Goal: Information Seeking & Learning: Learn about a topic

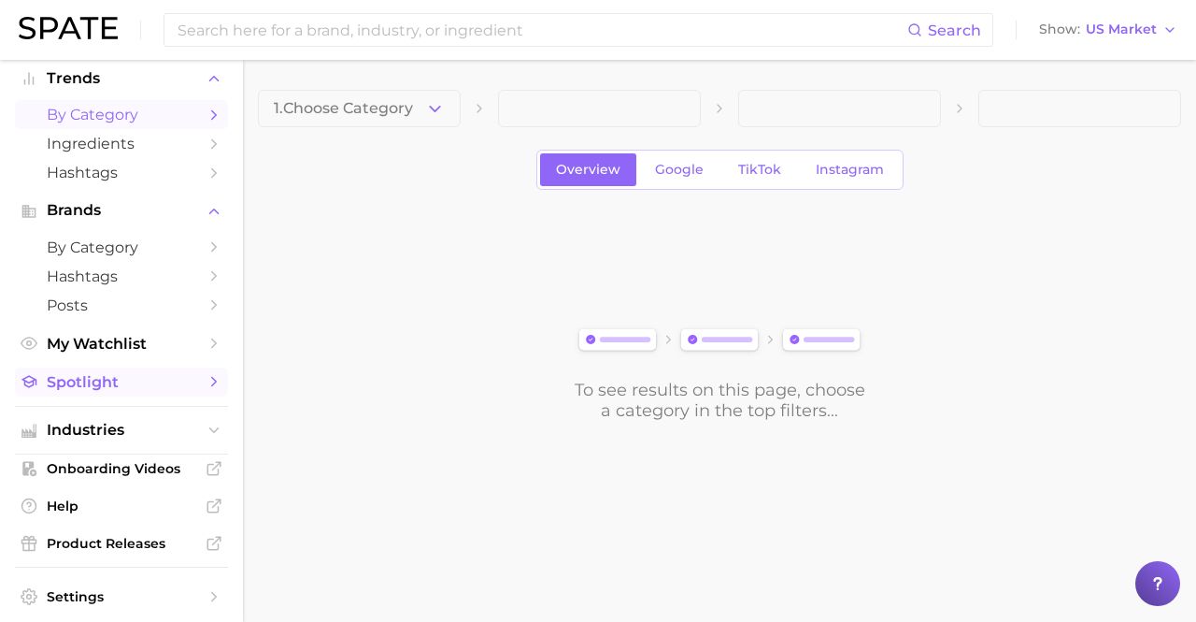
scroll to position [109, 0]
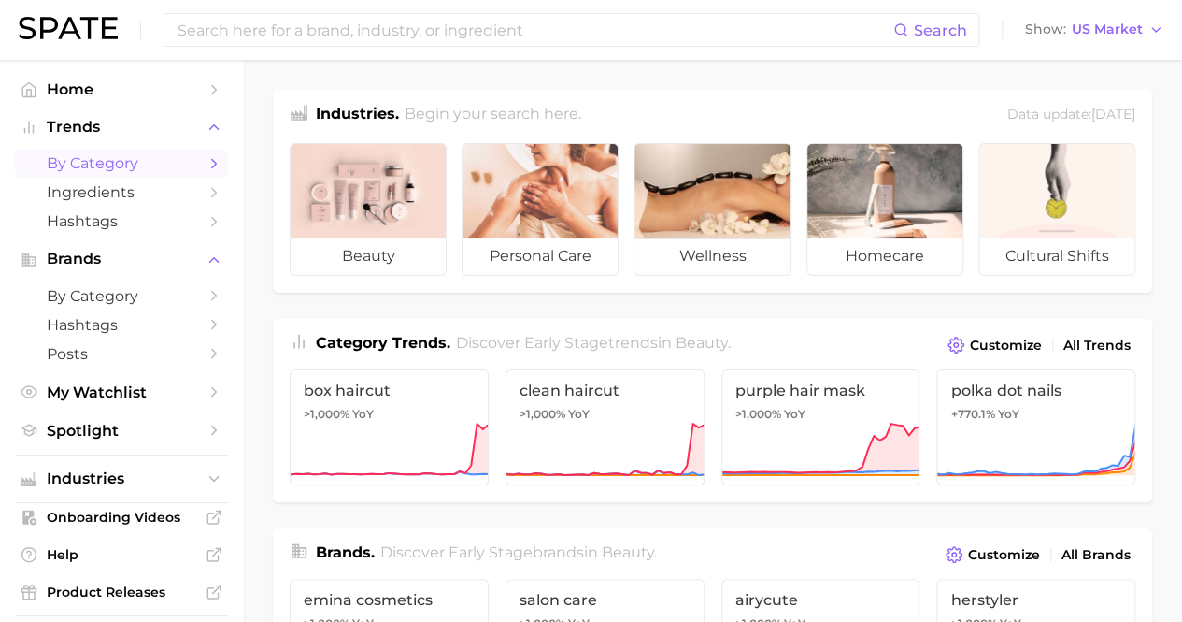
click at [90, 169] on span "by Category" at bounding box center [122, 163] width 150 height 18
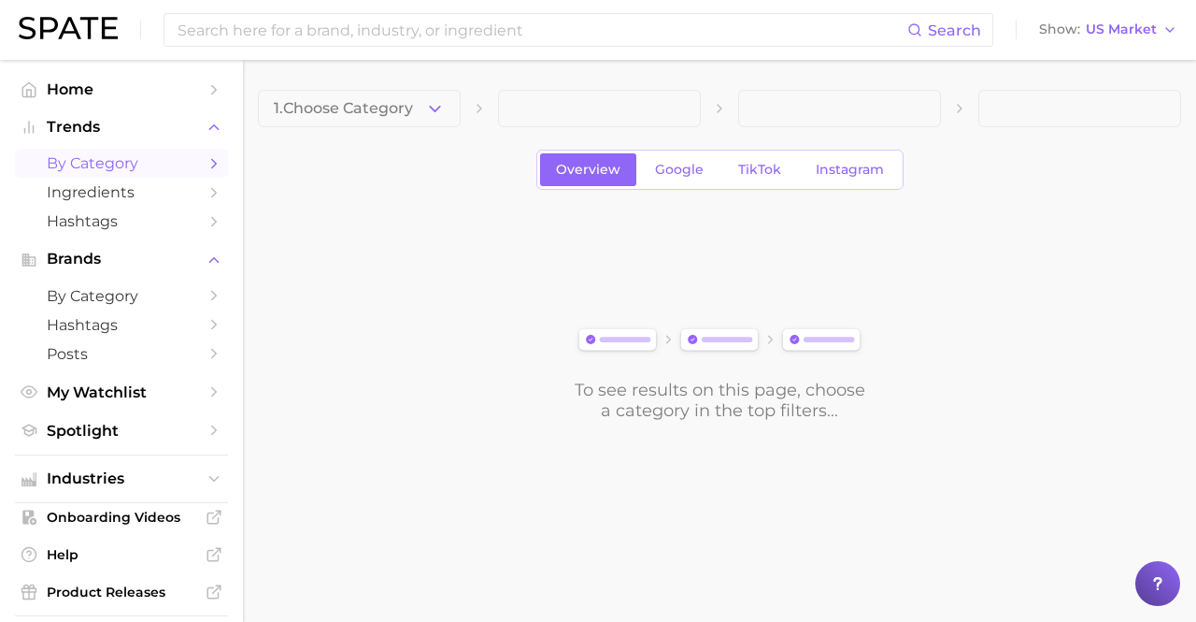
click at [127, 161] on span "by Category" at bounding box center [122, 163] width 150 height 18
click at [420, 107] on button "1. Choose Category" at bounding box center [359, 108] width 203 height 37
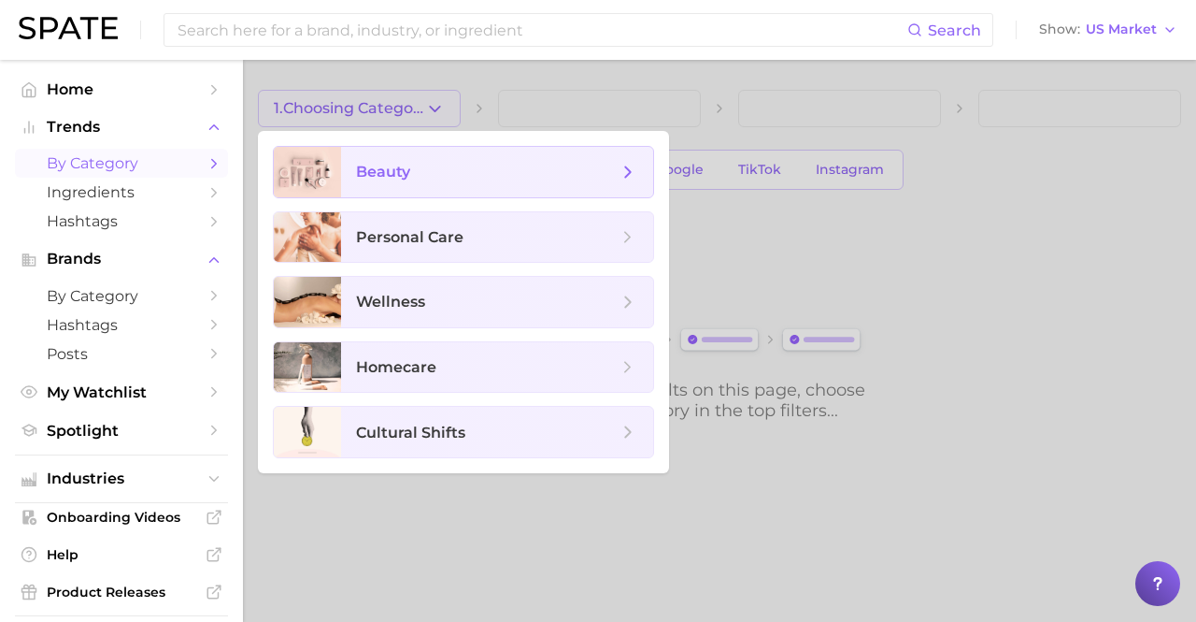
click at [400, 158] on span "beauty" at bounding box center [497, 172] width 312 height 50
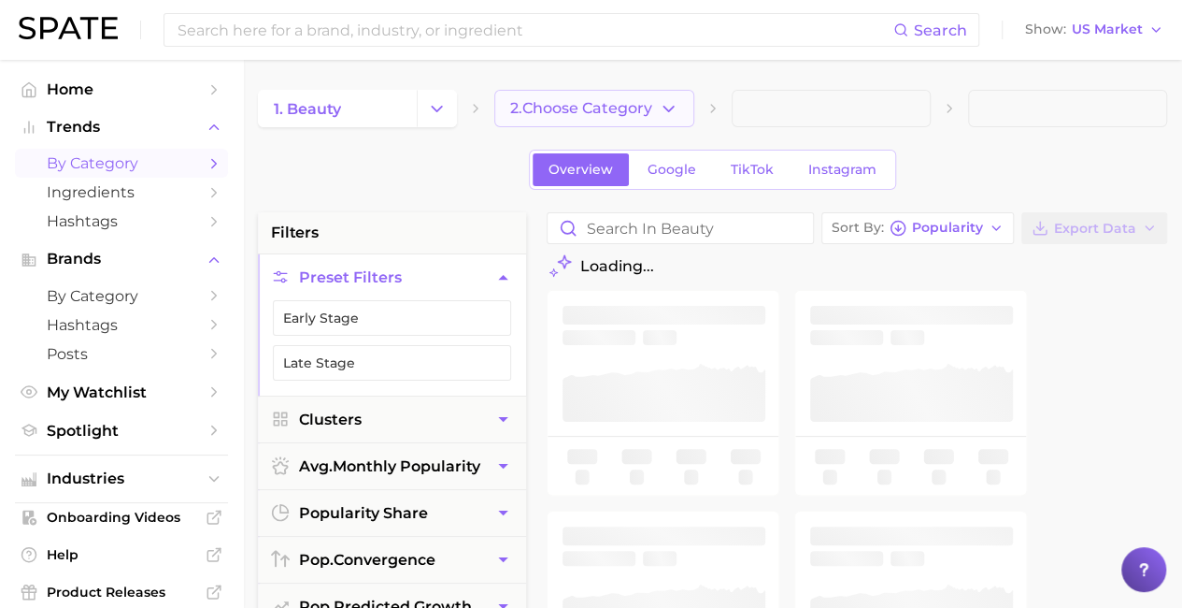
click at [550, 106] on span "2. Choose Category" at bounding box center [581, 108] width 142 height 17
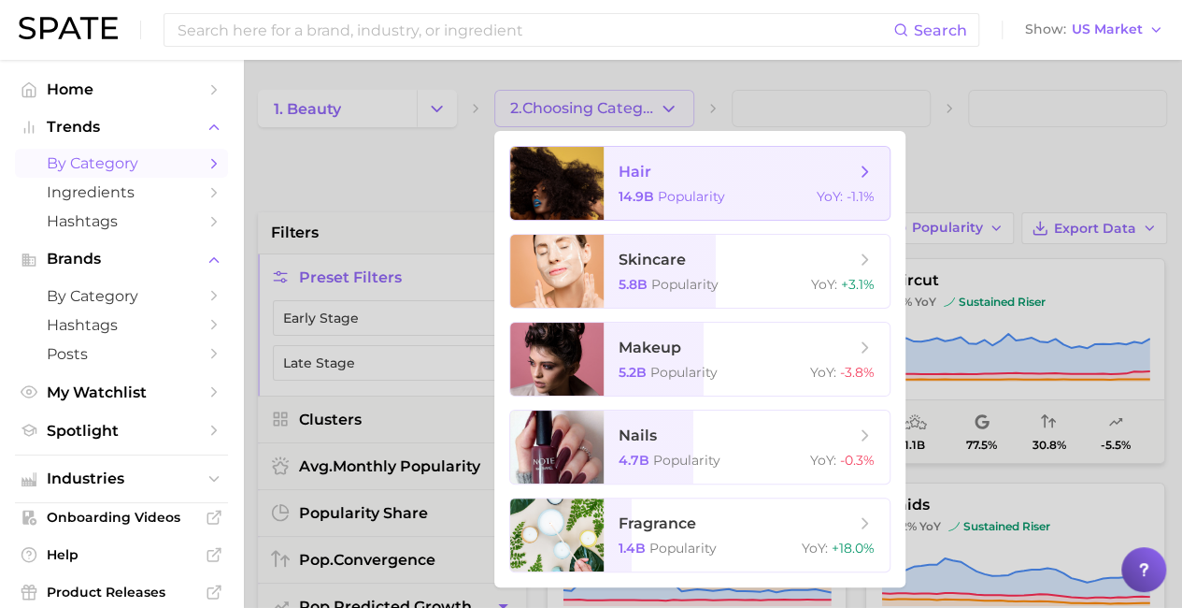
click at [652, 165] on span "hair" at bounding box center [737, 172] width 236 height 21
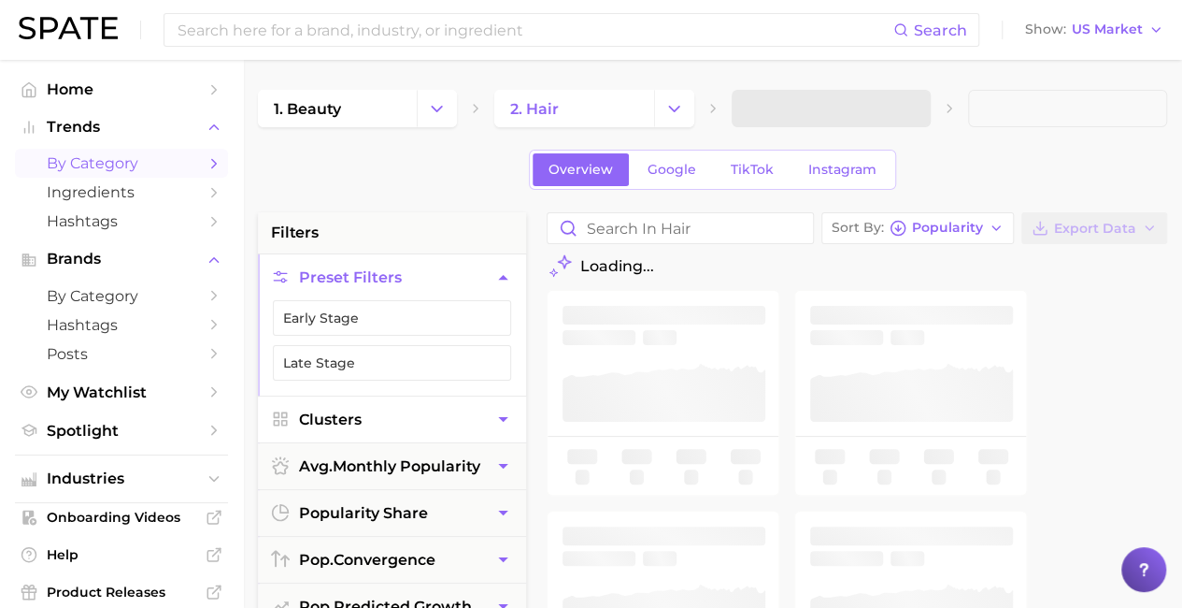
click at [368, 412] on button "Clusters" at bounding box center [392, 419] width 268 height 46
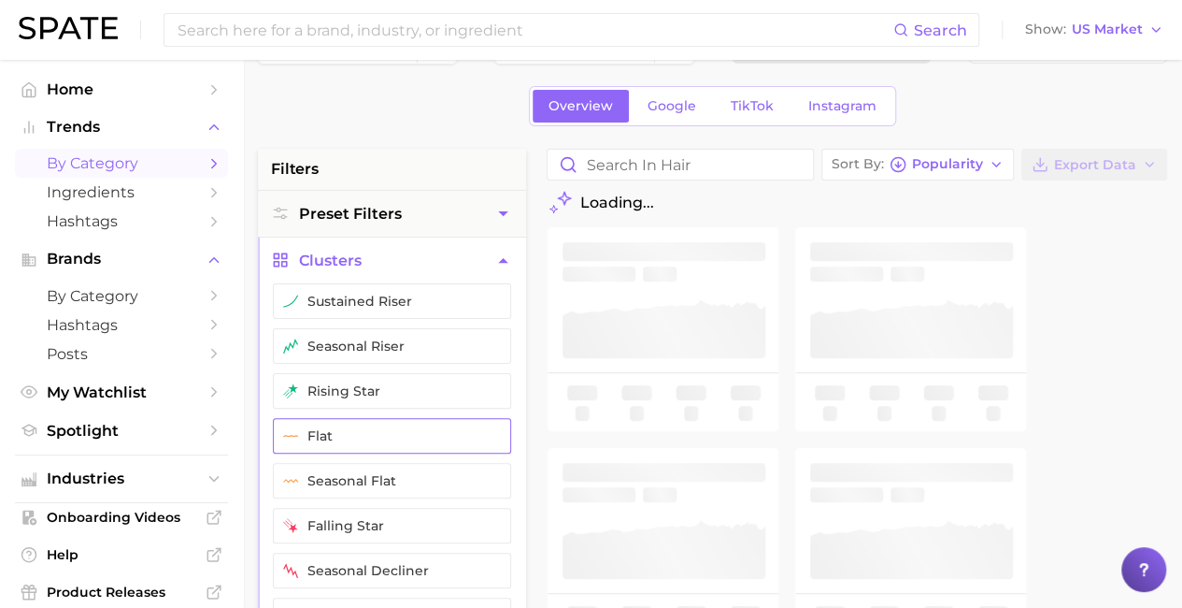
scroll to position [93, 0]
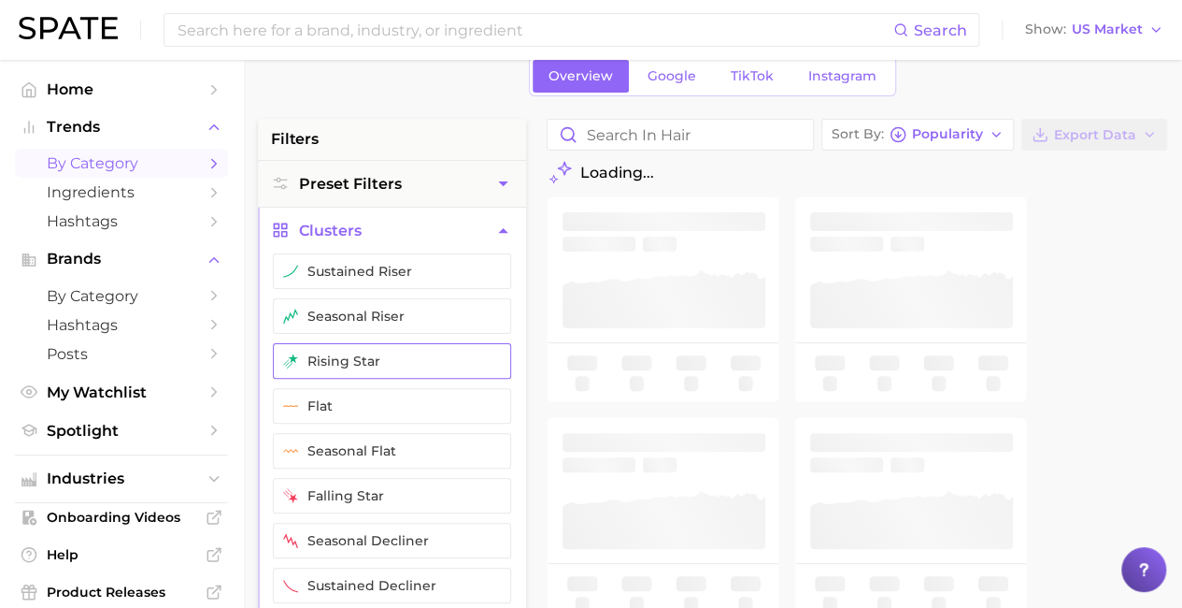
click at [370, 365] on button "rising star" at bounding box center [392, 361] width 238 height 36
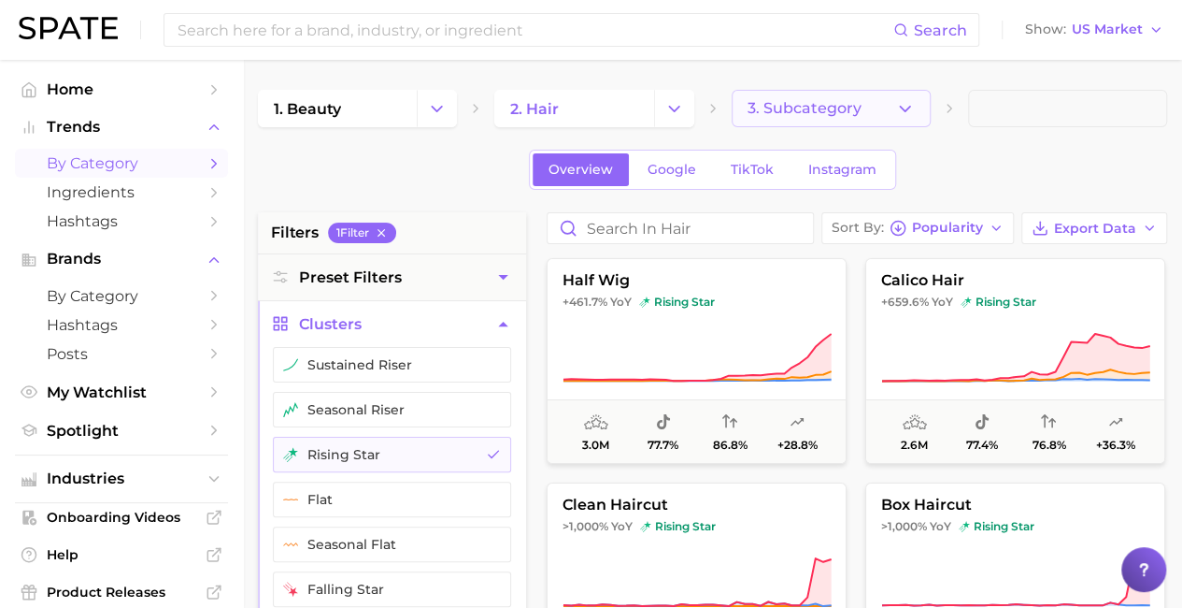
click at [842, 109] on span "3. Subcategory" at bounding box center [805, 108] width 114 height 17
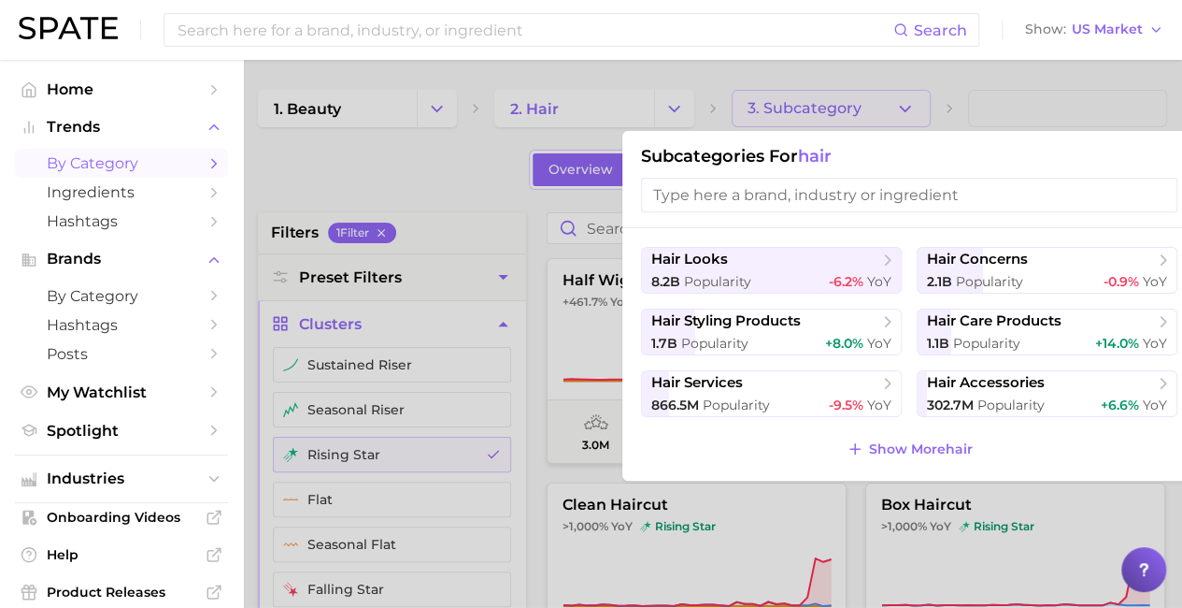
click at [842, 109] on div at bounding box center [591, 304] width 1182 height 608
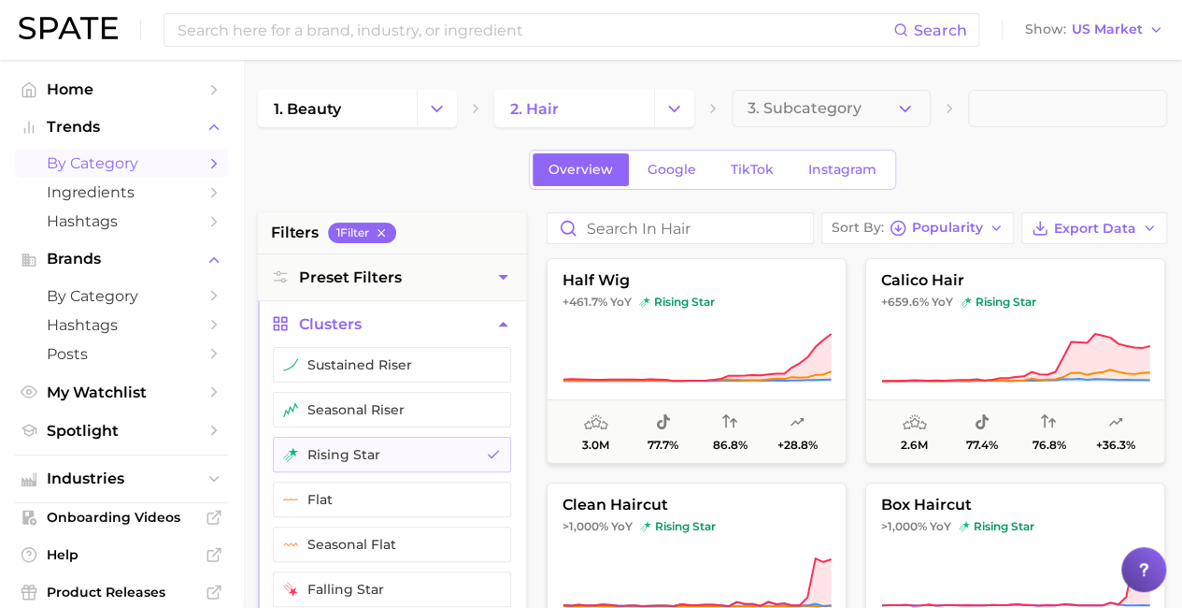
click at [103, 167] on span "by Category" at bounding box center [122, 163] width 150 height 18
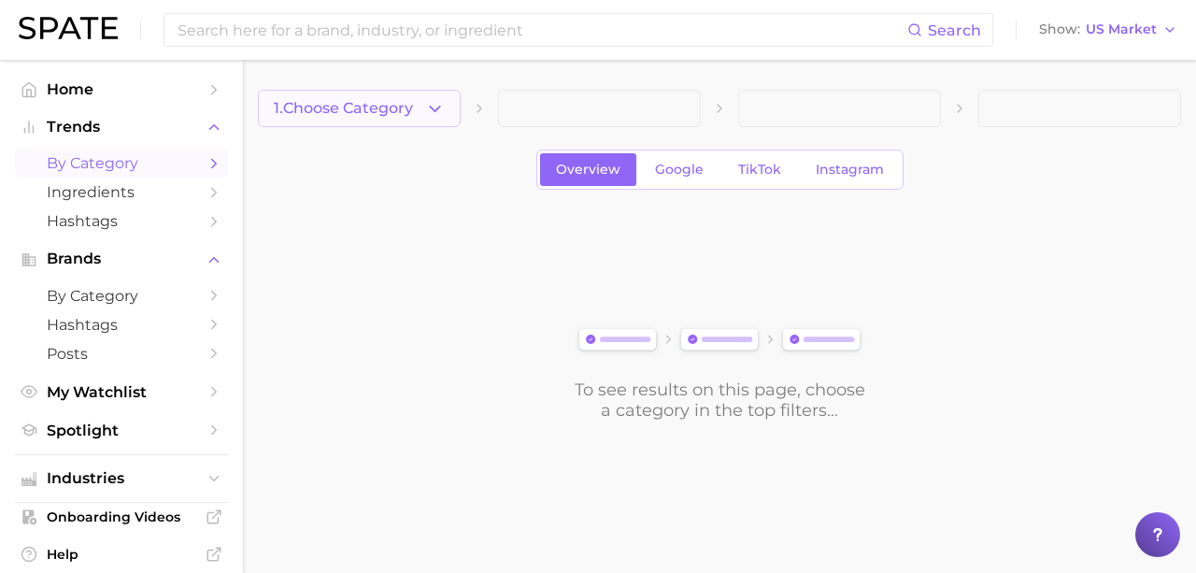
click at [437, 111] on icon "button" at bounding box center [435, 109] width 20 height 20
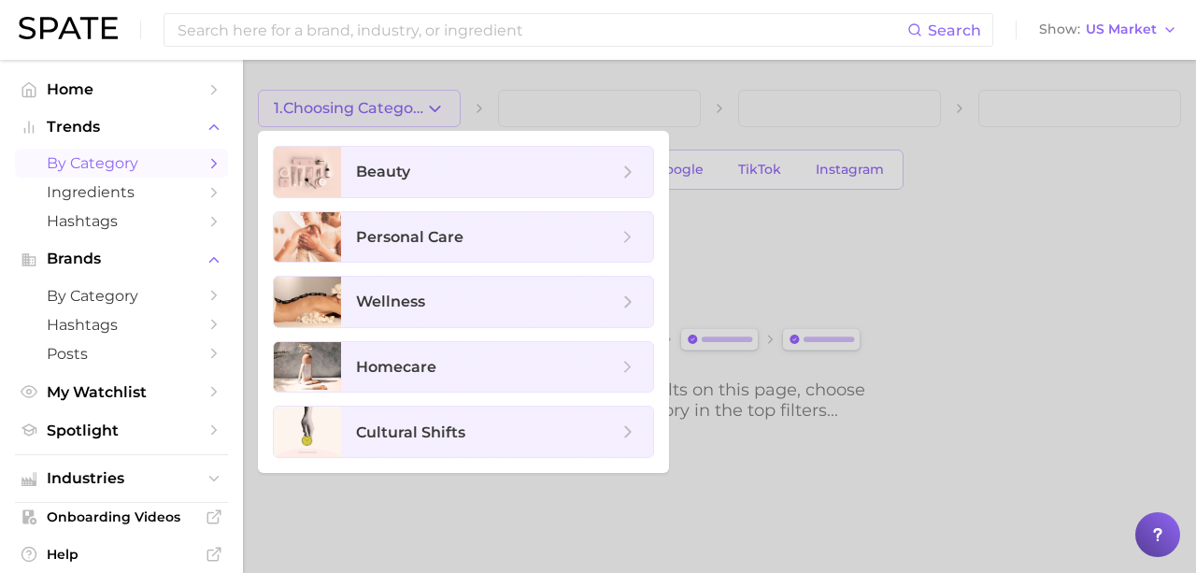
click at [978, 195] on div at bounding box center [598, 286] width 1196 height 573
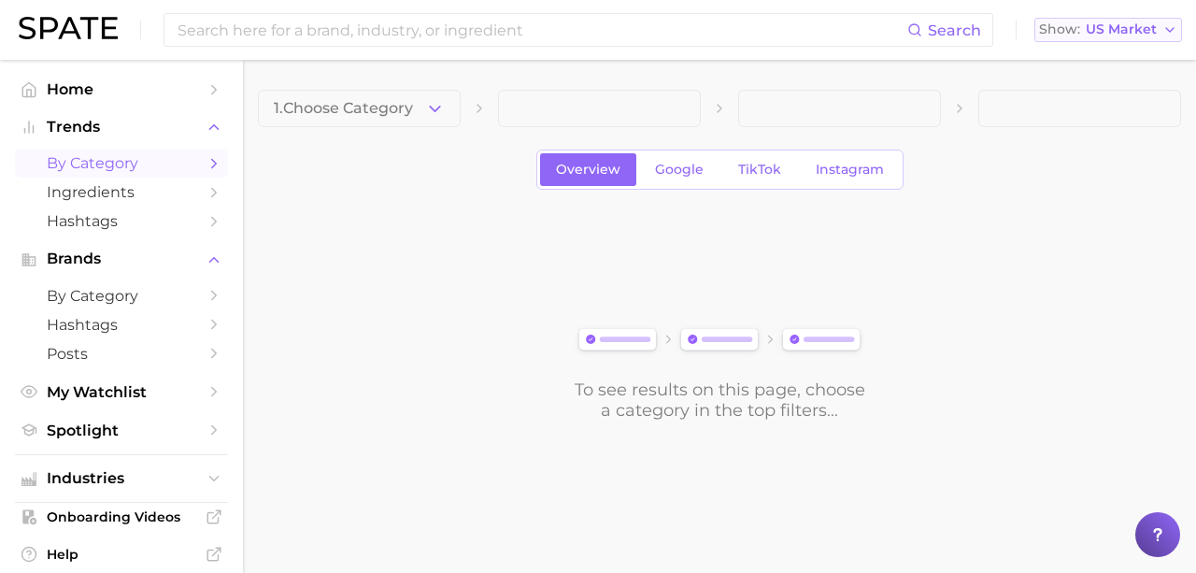
click at [1072, 34] on span "Show" at bounding box center [1059, 29] width 41 height 10
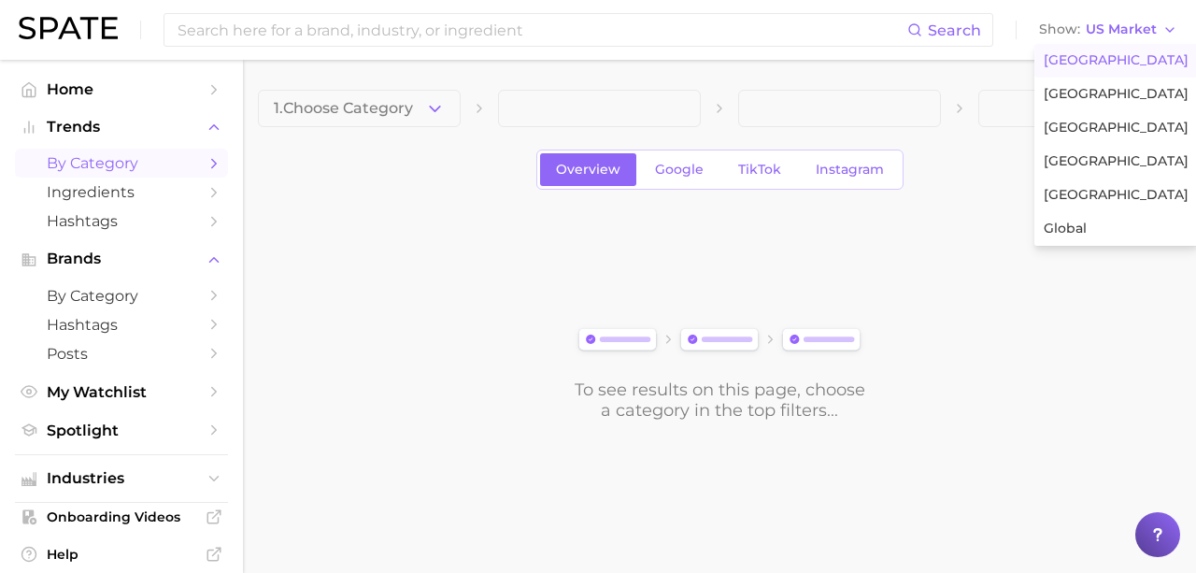
click at [484, 298] on div "To see results on this page, choose a category in the top filters..." at bounding box center [719, 316] width 923 height 208
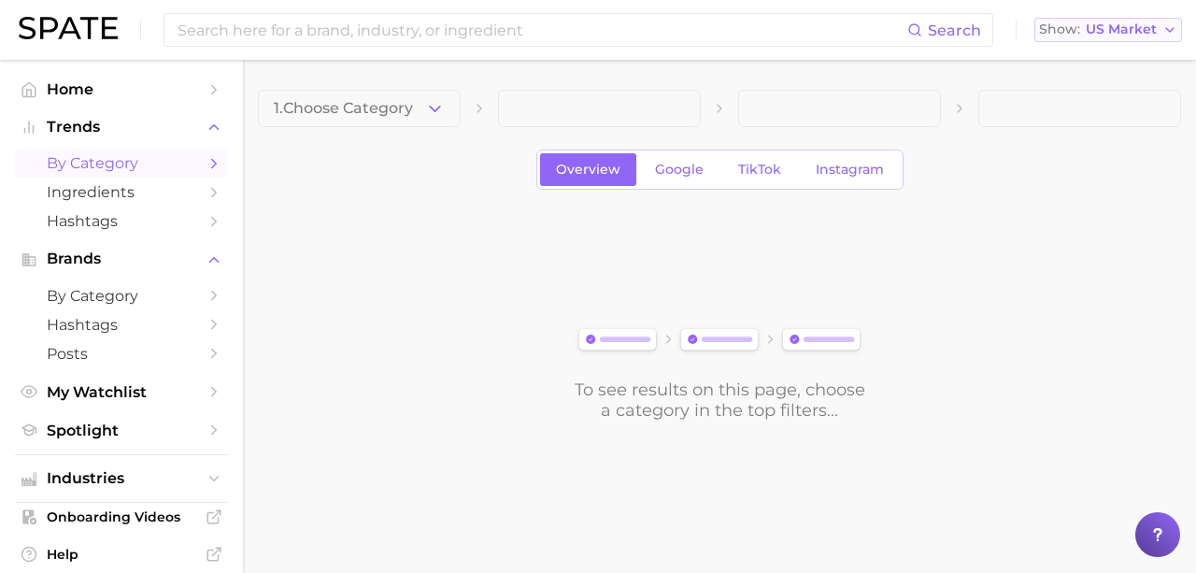
click at [1171, 31] on polyline "button" at bounding box center [1169, 30] width 7 height 4
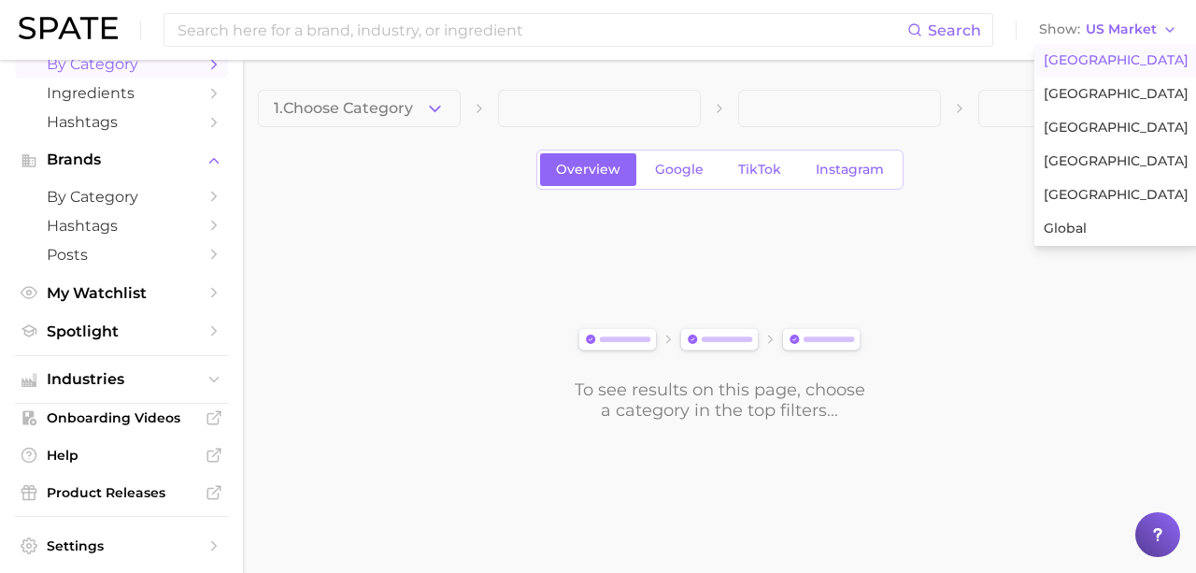
scroll to position [158, 0]
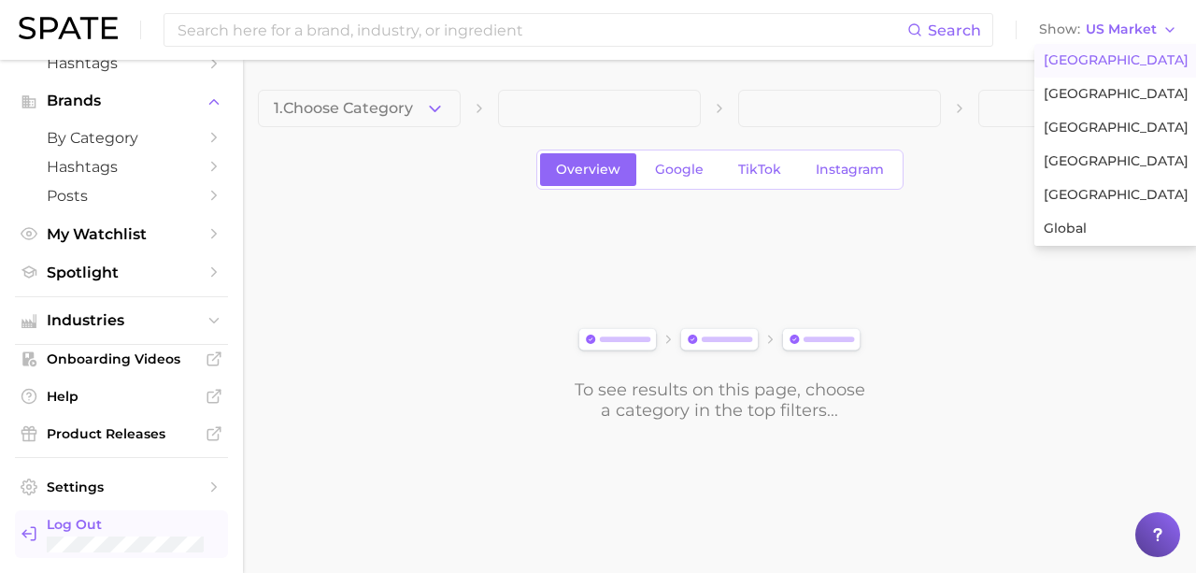
click at [103, 522] on span "Log Out" at bounding box center [130, 524] width 166 height 17
